Goal: Check status: Check status

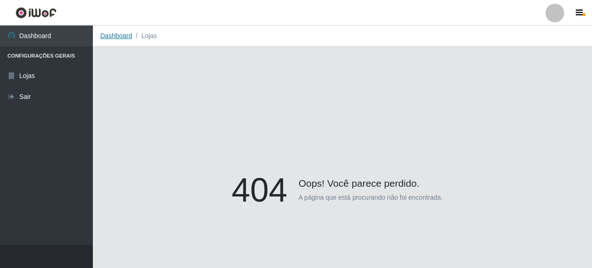
click at [118, 34] on link "Dashboard" at bounding box center [116, 35] width 32 height 7
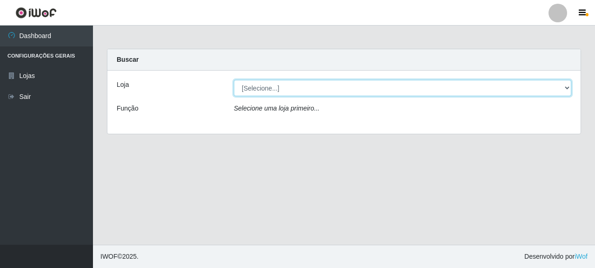
click at [263, 89] on select "[Selecione...] Supermercado Queiroz - [GEOGRAPHIC_DATA]" at bounding box center [402, 88] width 337 height 16
select select "496"
click at [234, 80] on select "[Selecione...] Supermercado Queiroz - [GEOGRAPHIC_DATA]" at bounding box center [402, 88] width 337 height 16
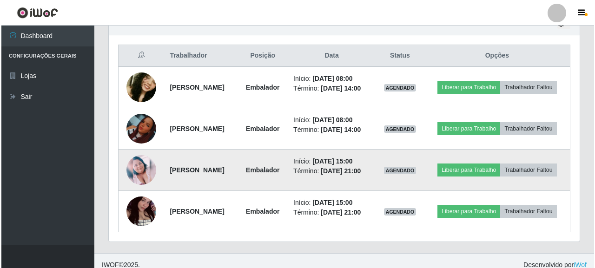
scroll to position [349, 0]
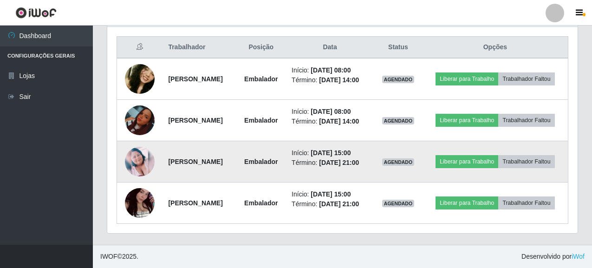
click at [134, 162] on img at bounding box center [140, 162] width 30 height 30
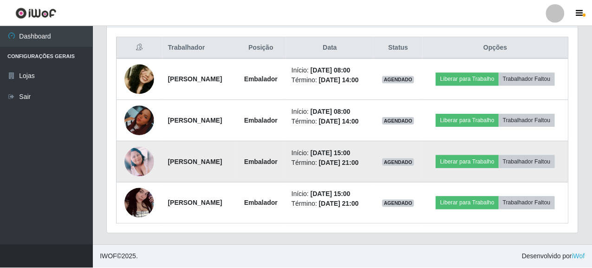
scroll to position [193, 465]
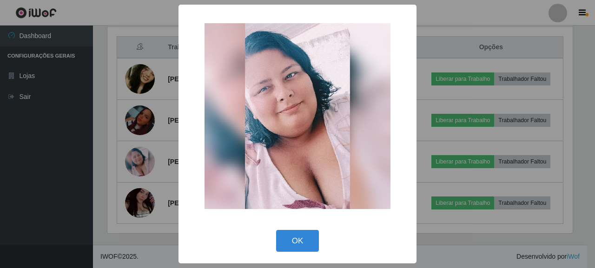
click at [460, 261] on div "× OK Cancel" at bounding box center [297, 134] width 595 height 268
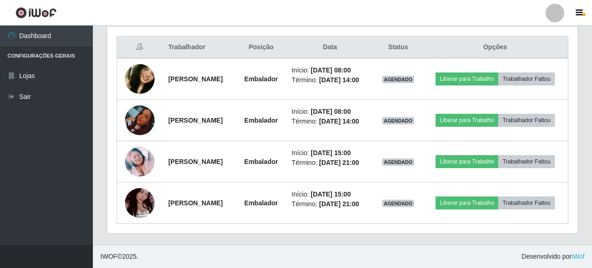
scroll to position [193, 471]
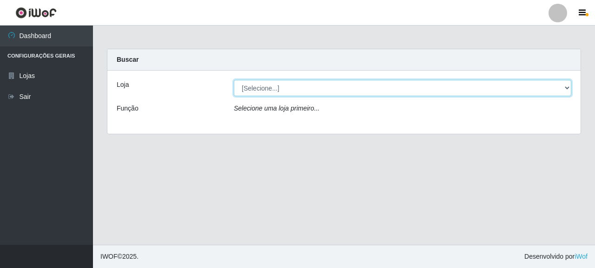
click at [259, 85] on select "[Selecione...] Supermercado Queiroz - [GEOGRAPHIC_DATA]" at bounding box center [402, 88] width 337 height 16
select select "496"
click at [234, 80] on select "[Selecione...] Supermercado Queiroz - [GEOGRAPHIC_DATA]" at bounding box center [402, 88] width 337 height 16
